Goal: Find specific page/section: Find specific page/section

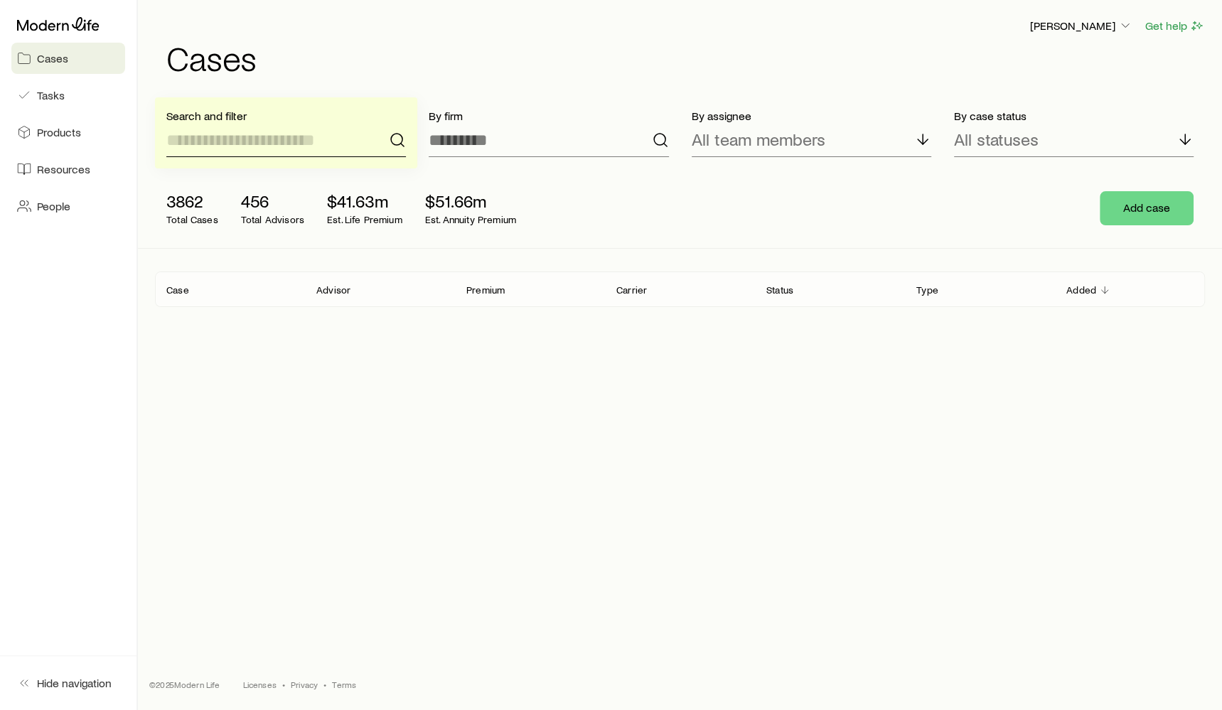
click at [282, 128] on input at bounding box center [286, 140] width 240 height 34
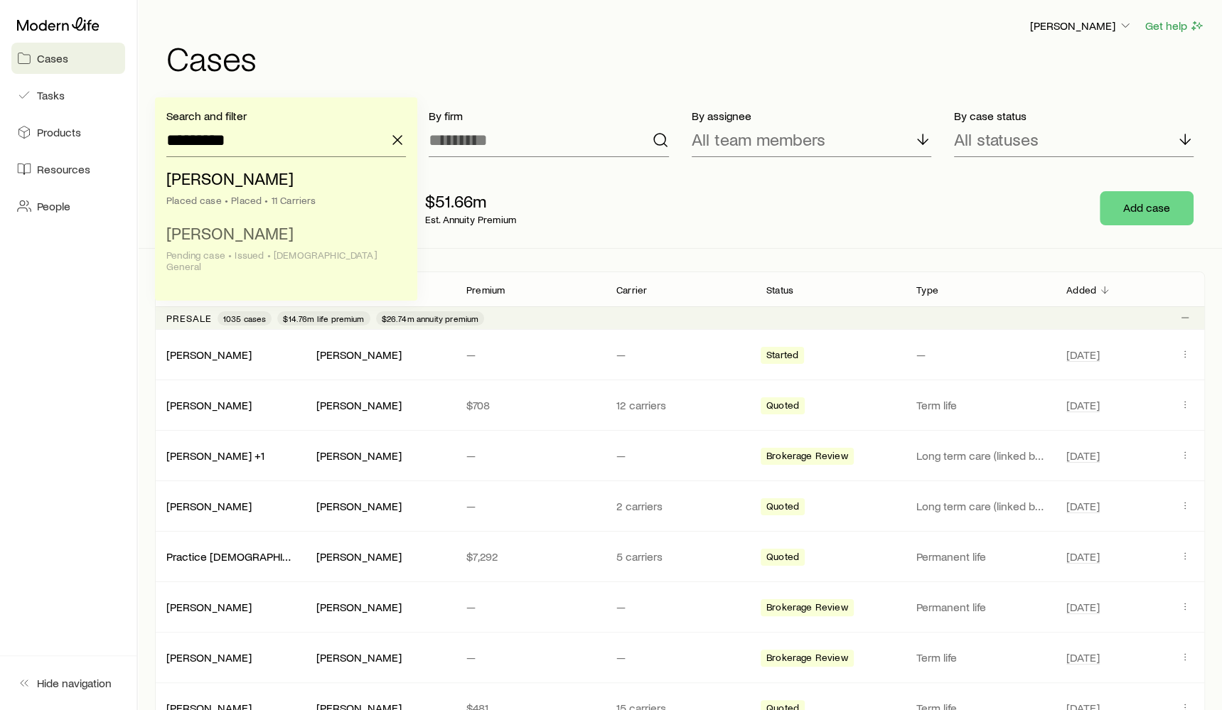
click at [261, 244] on li "[PERSON_NAME] case • Issued • [DEMOGRAPHIC_DATA] General" at bounding box center [281, 251] width 231 height 66
type input "**********"
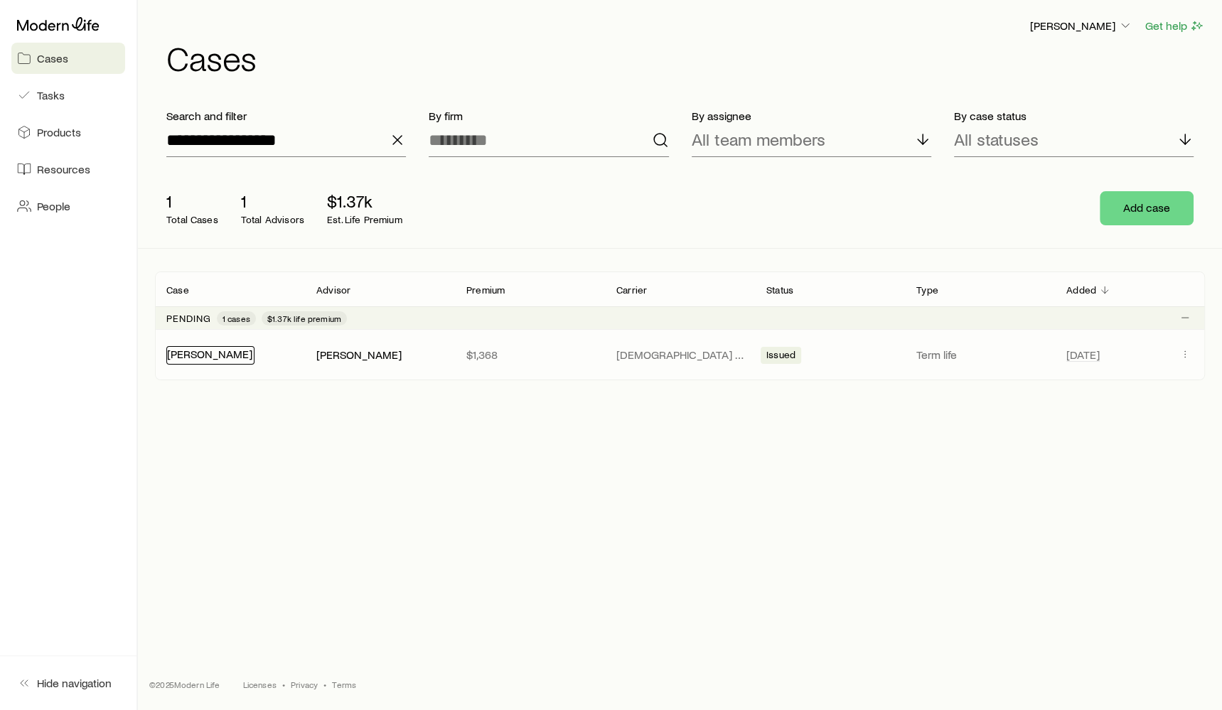
click at [228, 354] on link "[PERSON_NAME]" at bounding box center [209, 354] width 85 height 14
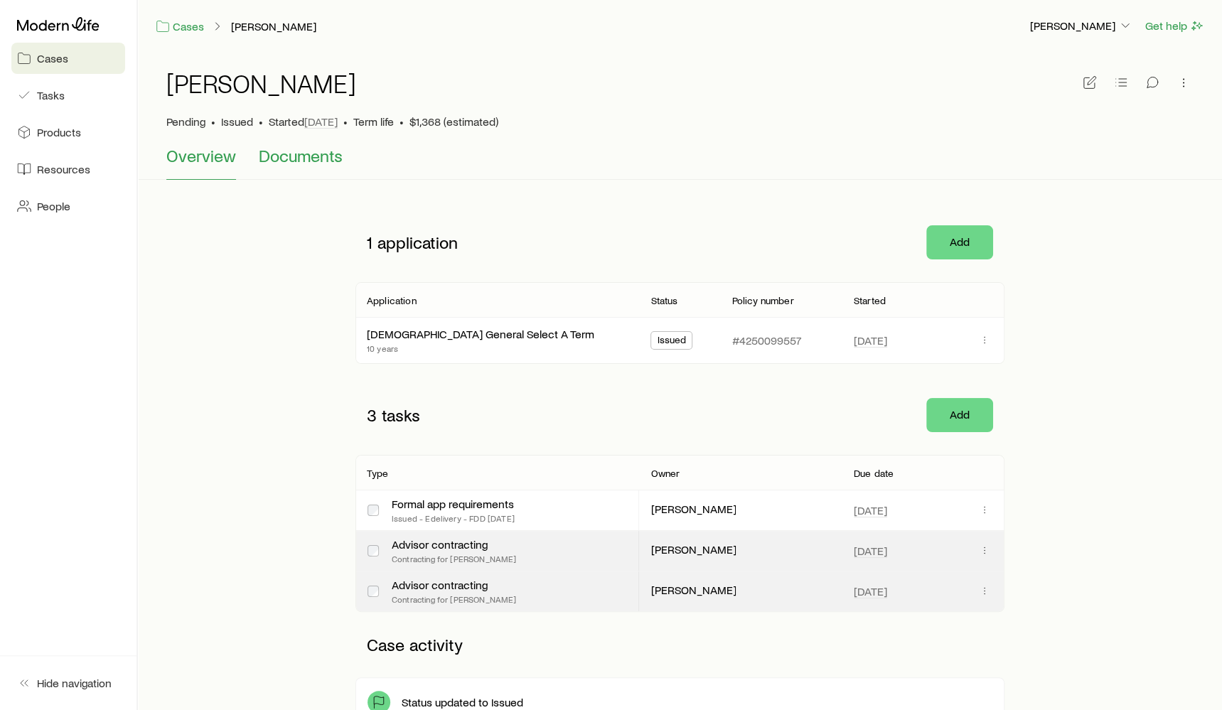
click at [313, 159] on span "Documents" at bounding box center [301, 156] width 84 height 20
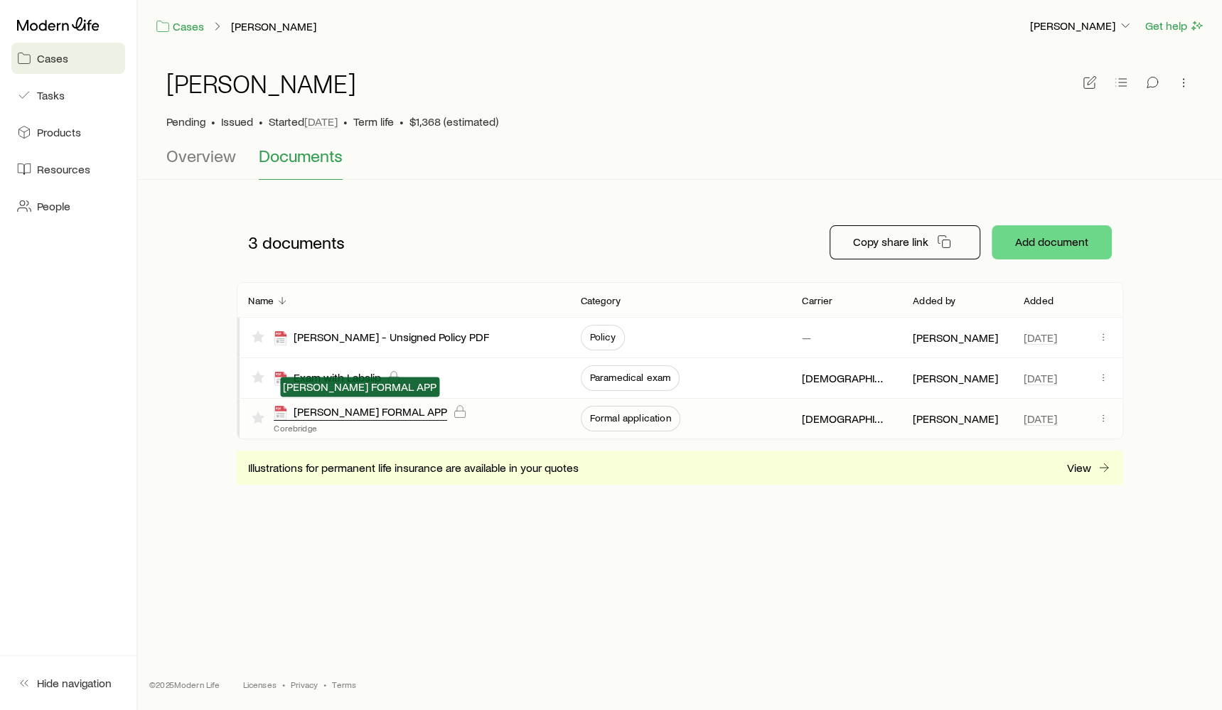
click at [412, 411] on div "[PERSON_NAME] FORMAL APP" at bounding box center [360, 413] width 173 height 16
